Goal: Navigation & Orientation: Find specific page/section

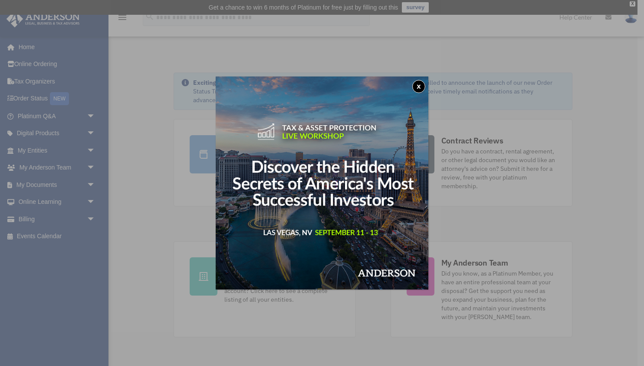
click at [419, 86] on button "x" at bounding box center [418, 86] width 13 height 13
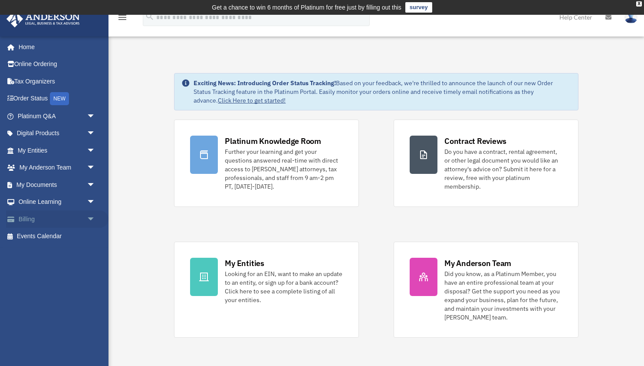
click at [33, 212] on link "Billing arrow_drop_down" at bounding box center [57, 218] width 102 height 17
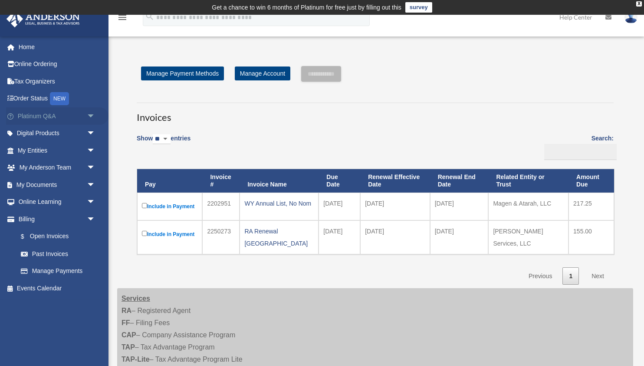
click at [39, 116] on link "Platinum Q&A arrow_drop_down" at bounding box center [57, 115] width 102 height 17
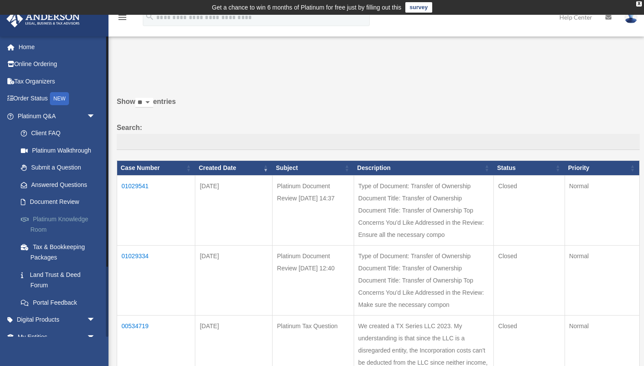
click at [43, 215] on link "Platinum Knowledge Room" at bounding box center [60, 224] width 96 height 28
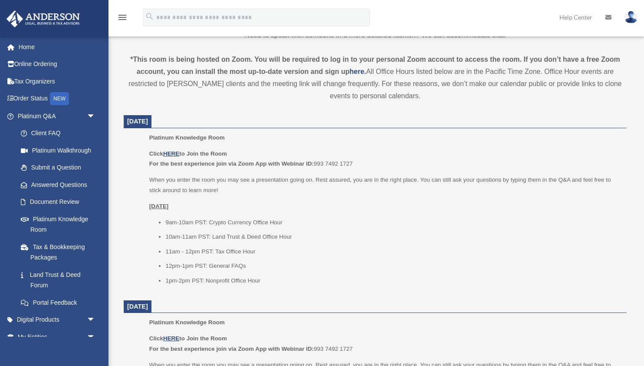
scroll to position [293, 0]
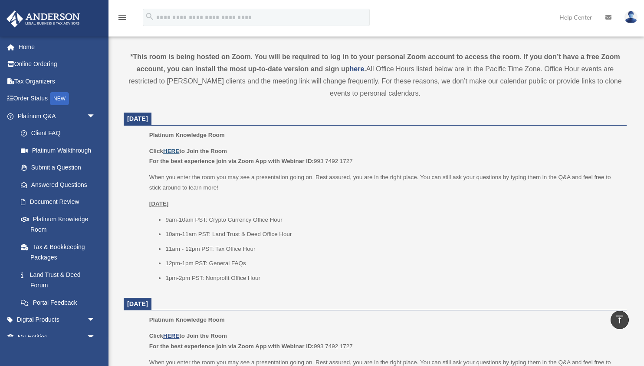
click at [173, 150] on u "HERE" at bounding box center [171, 151] width 16 height 7
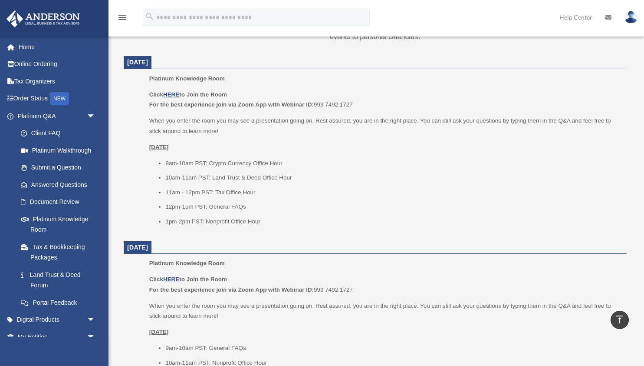
scroll to position [349, 0]
